Goal: Task Accomplishment & Management: Manage account settings

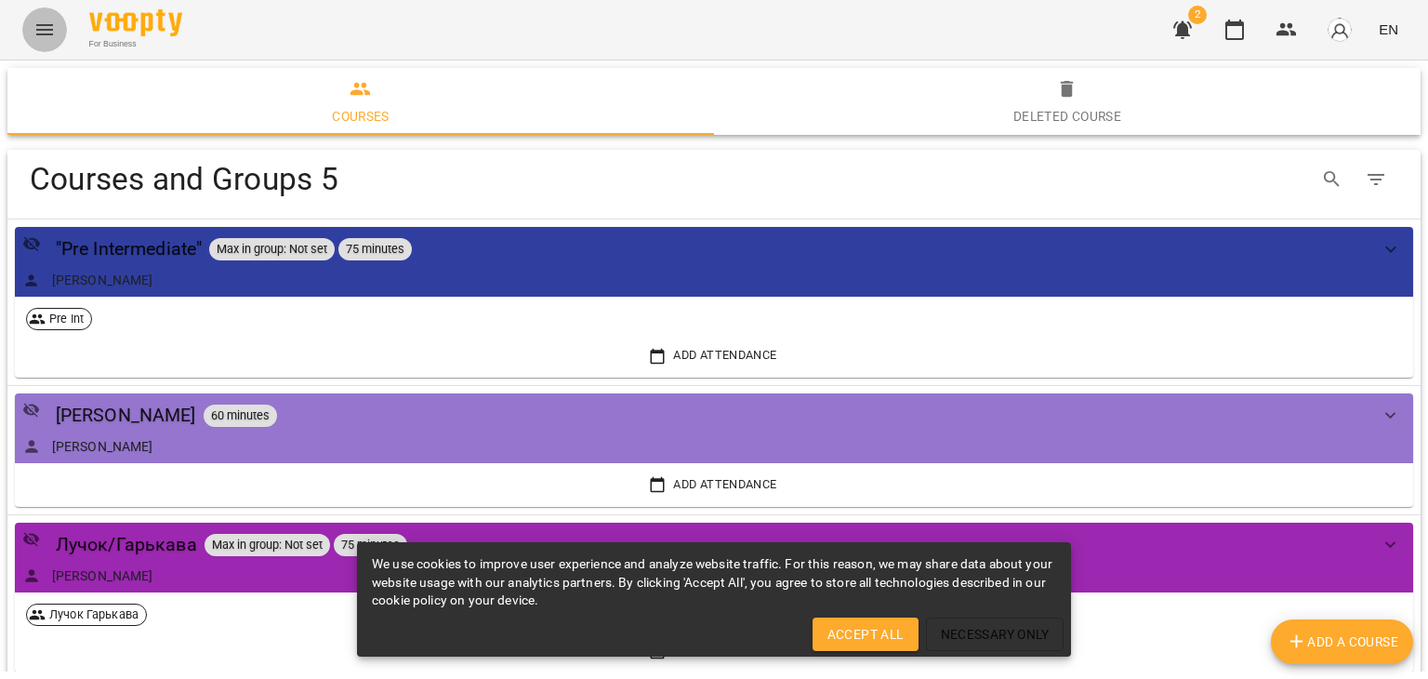
click at [39, 36] on icon "Menu" at bounding box center [44, 30] width 22 height 22
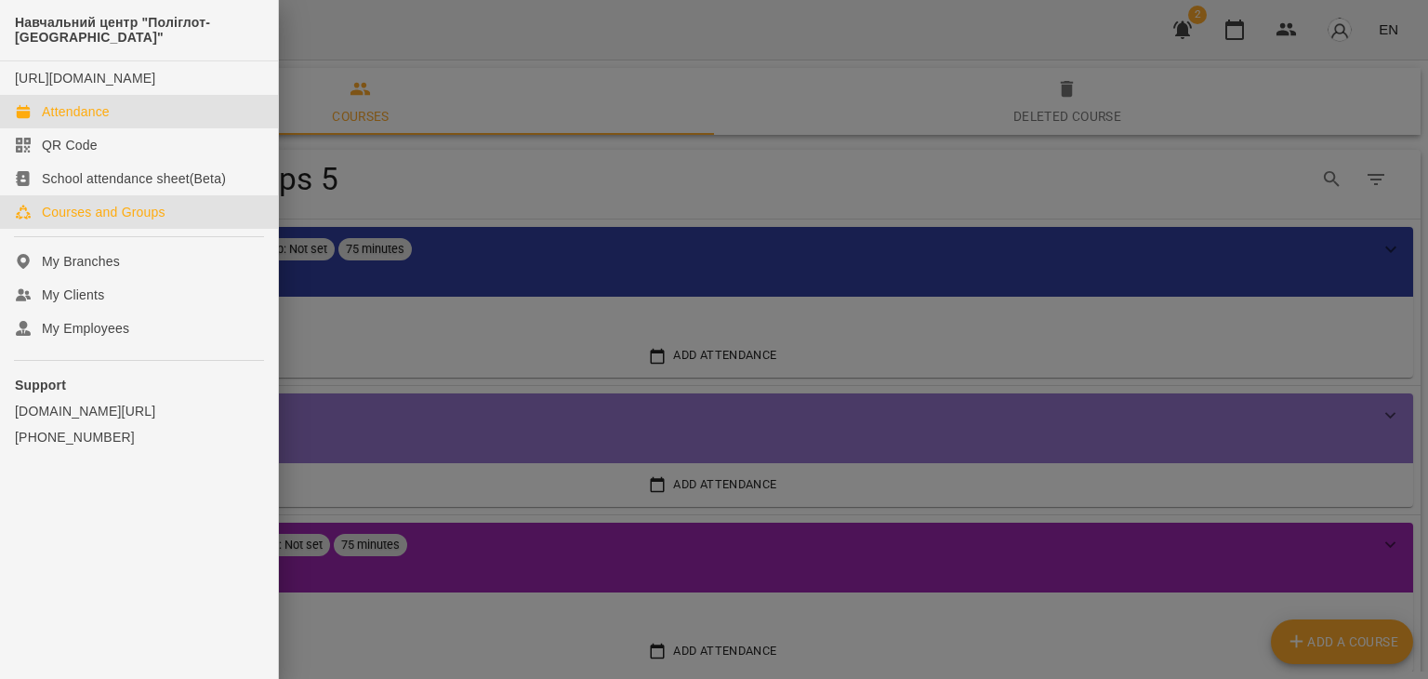
click at [44, 121] on div "Attendance" at bounding box center [76, 111] width 68 height 19
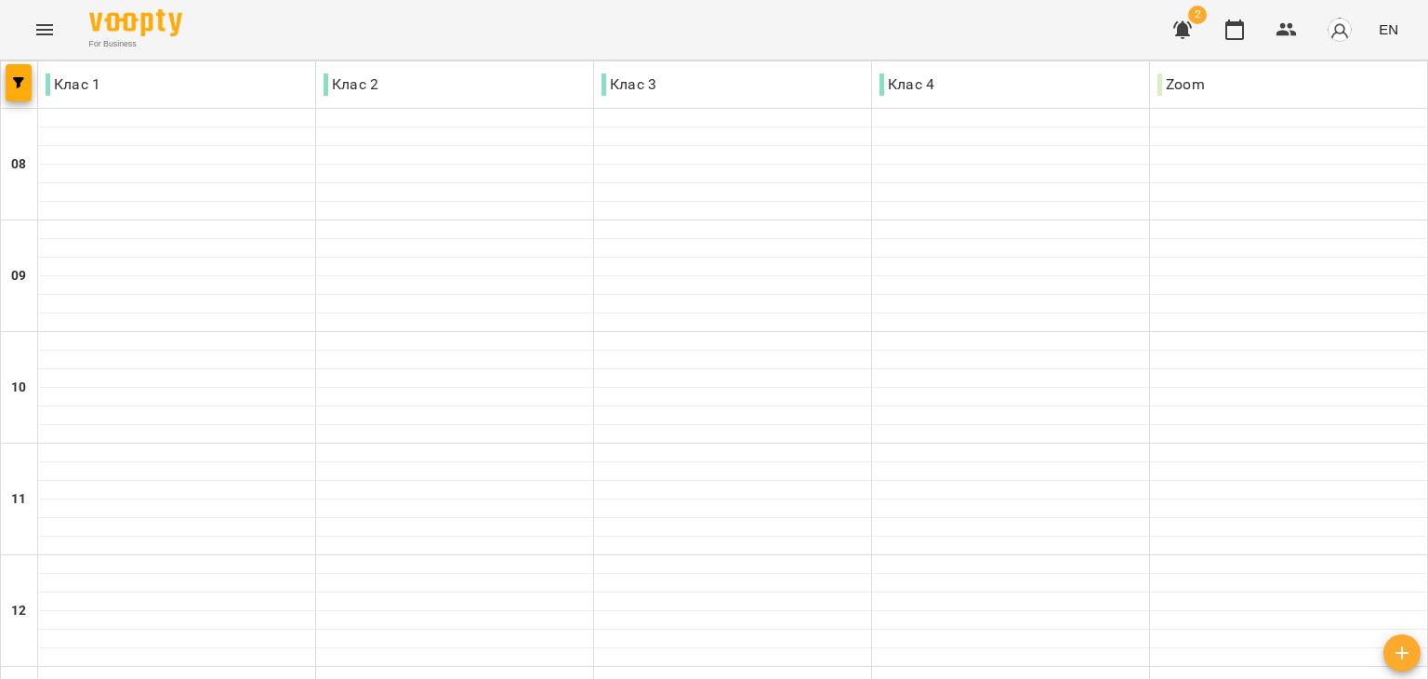
scroll to position [763, 0]
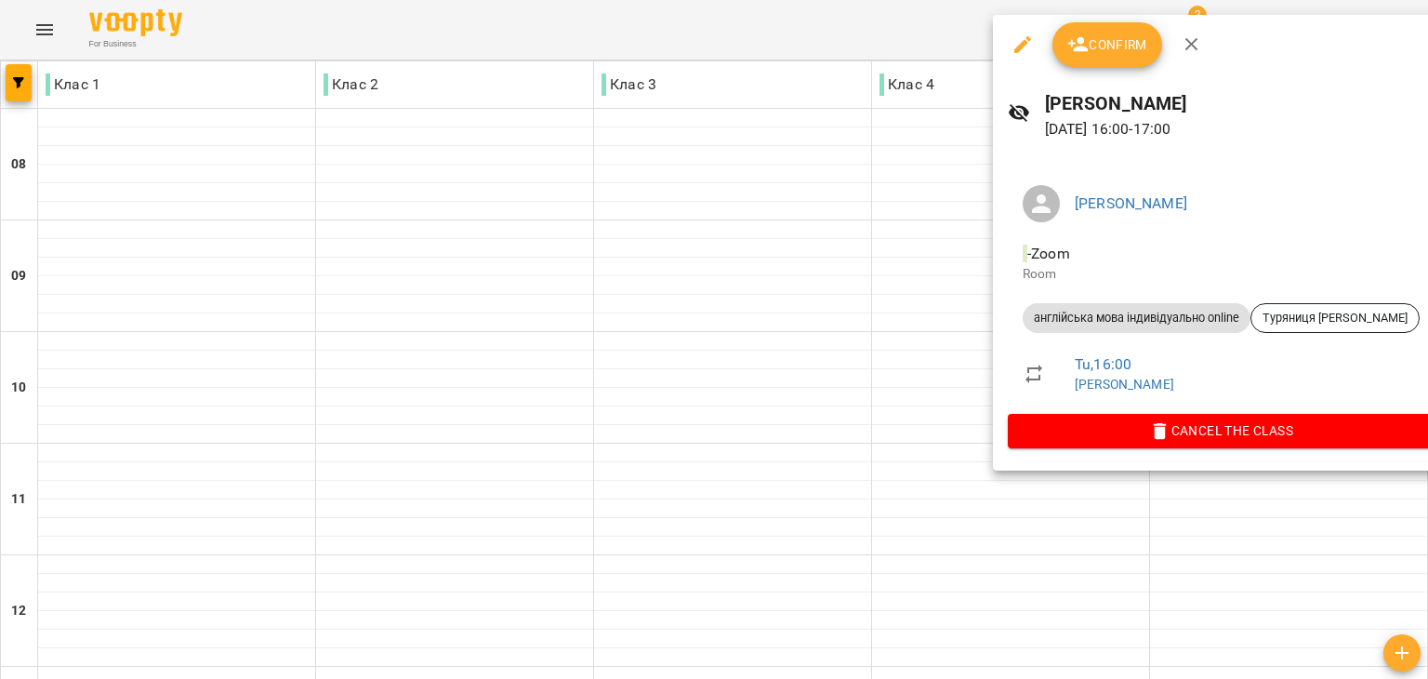
click at [1103, 42] on span "Confirm" at bounding box center [1107, 44] width 80 height 22
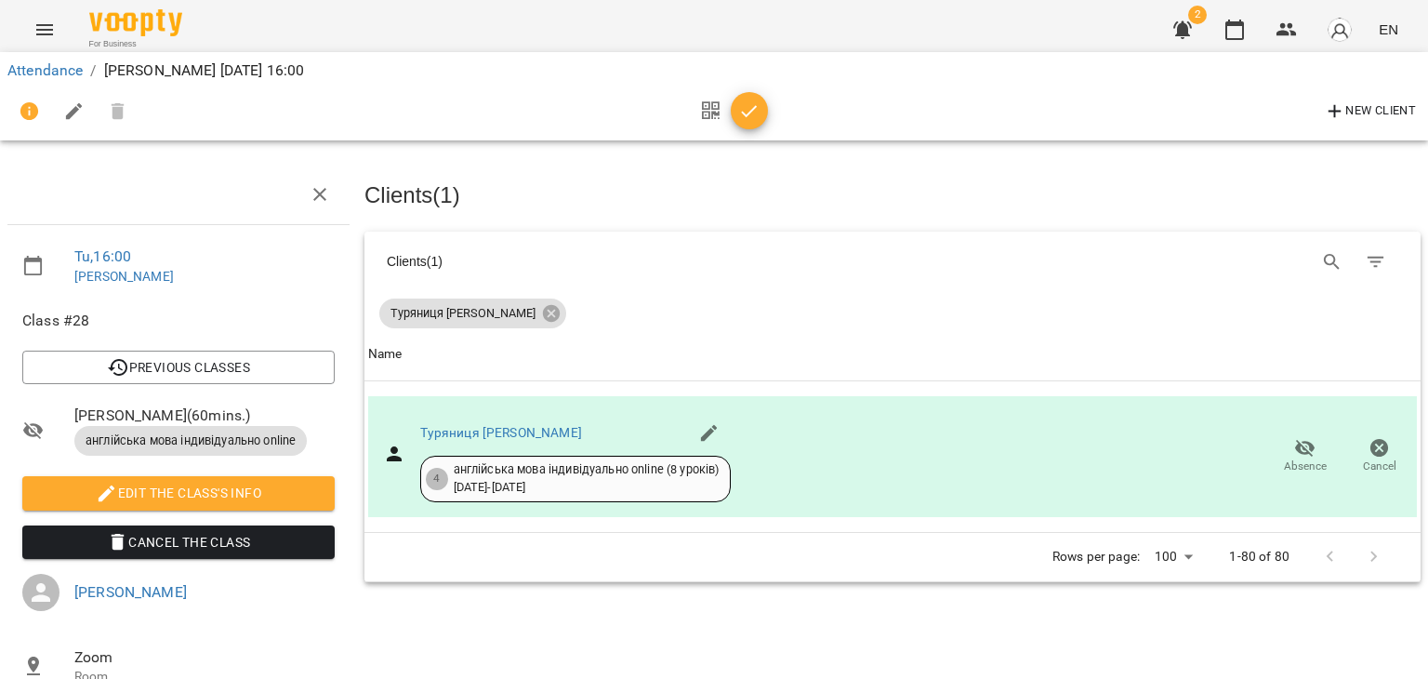
click at [744, 101] on icon "button" at bounding box center [749, 111] width 22 height 22
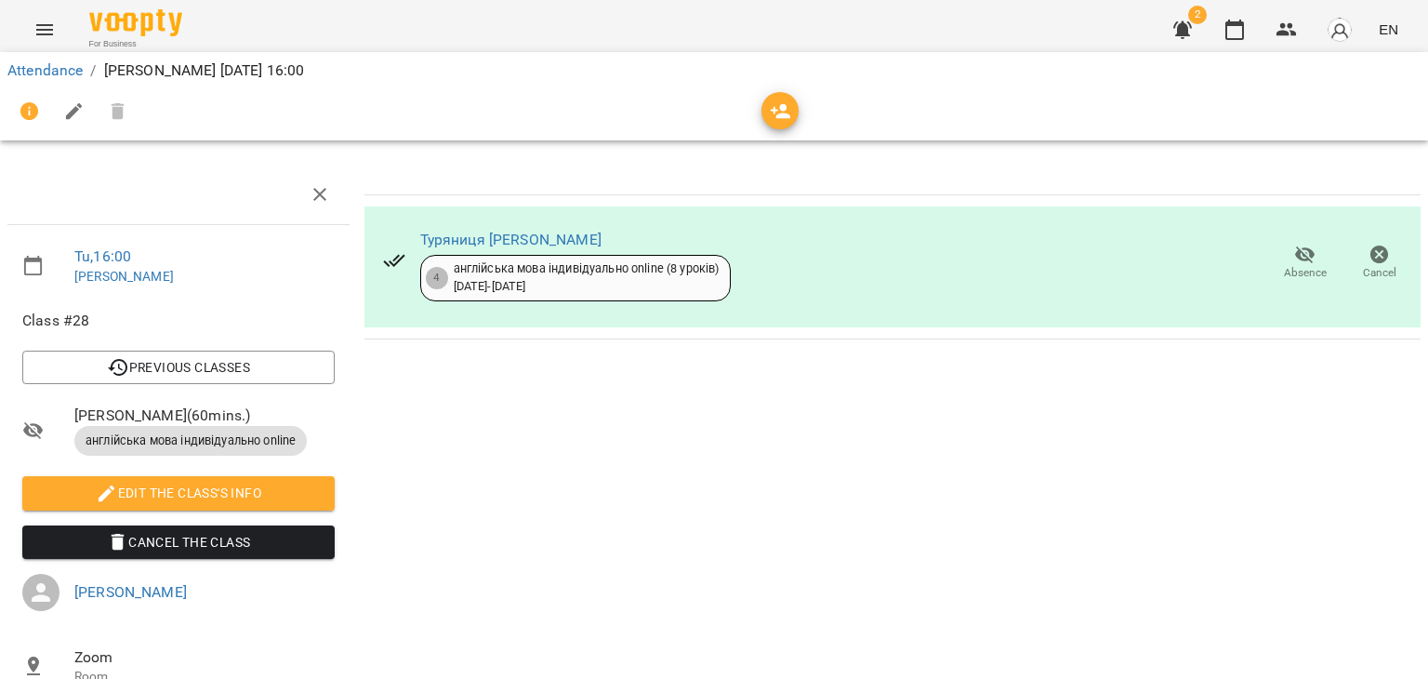
click at [42, 33] on icon "Menu" at bounding box center [44, 29] width 17 height 11
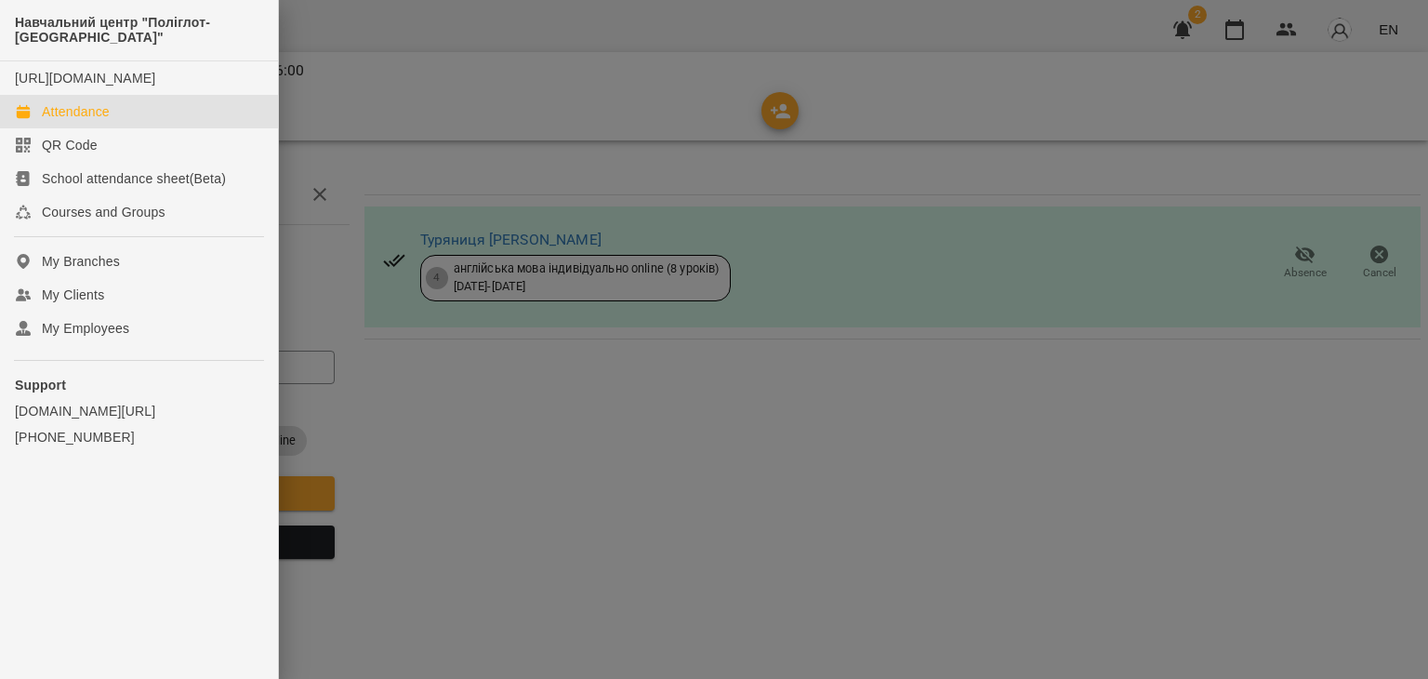
click at [52, 128] on link "Attendance" at bounding box center [139, 111] width 278 height 33
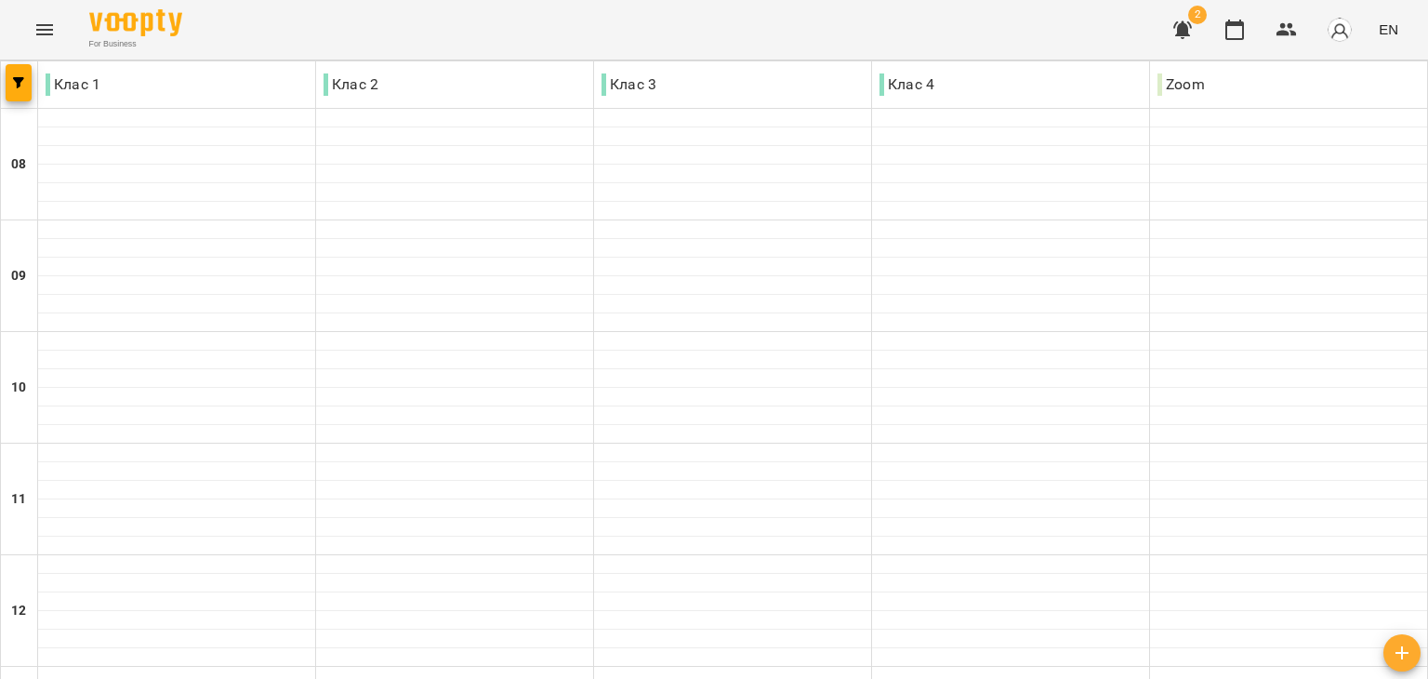
scroll to position [892, 0]
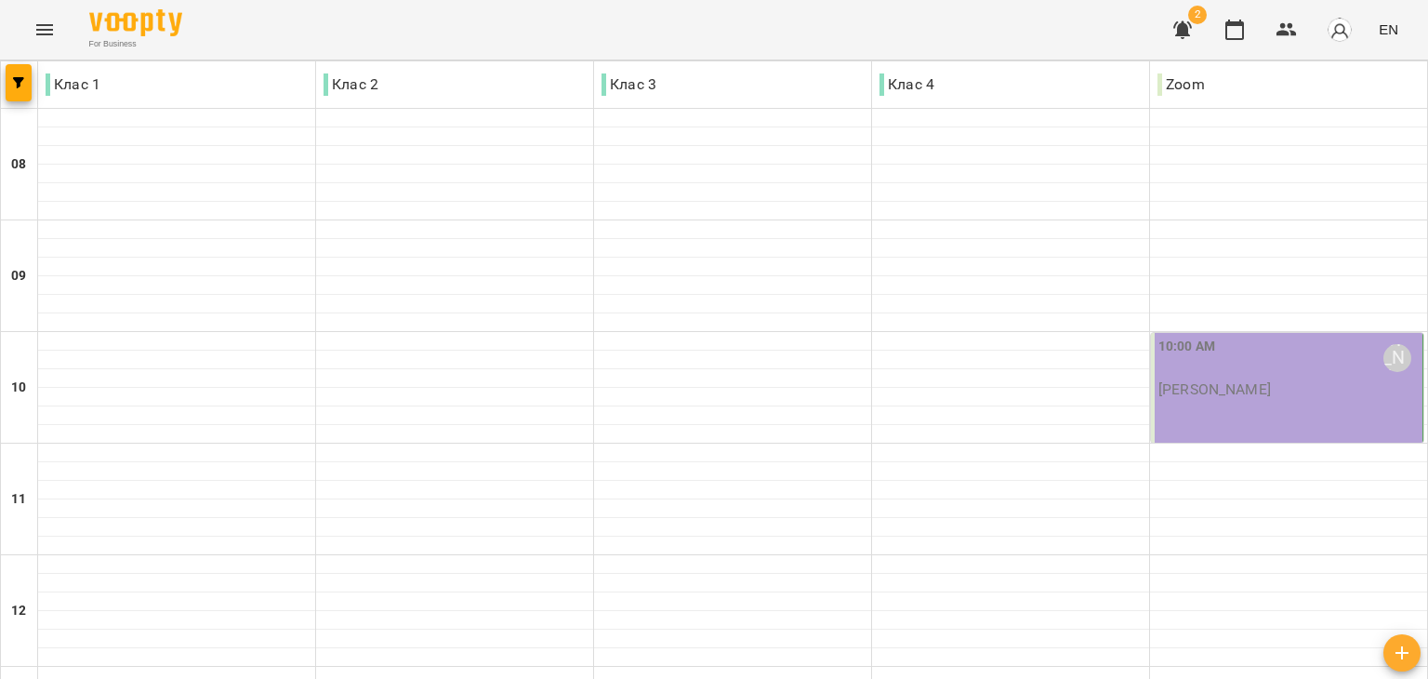
scroll to position [0, 0]
